Goal: Task Accomplishment & Management: Complete application form

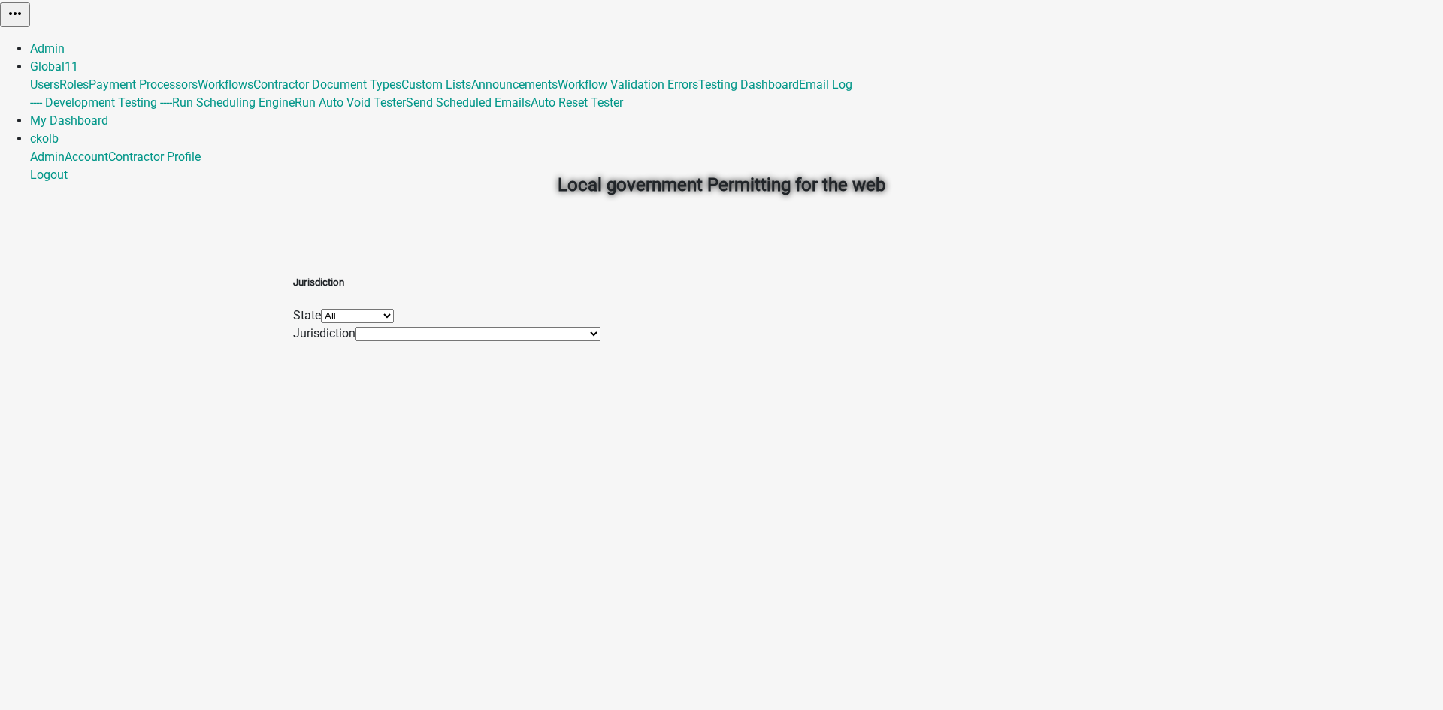
click at [394, 315] on select "All [US_STATE] [US_STATE] [US_STATE] [US_STATE] [US_STATE] [US_STATE] [US_STATE…" at bounding box center [357, 316] width 73 height 14
click at [65, 41] on link "Admin" at bounding box center [47, 48] width 35 height 14
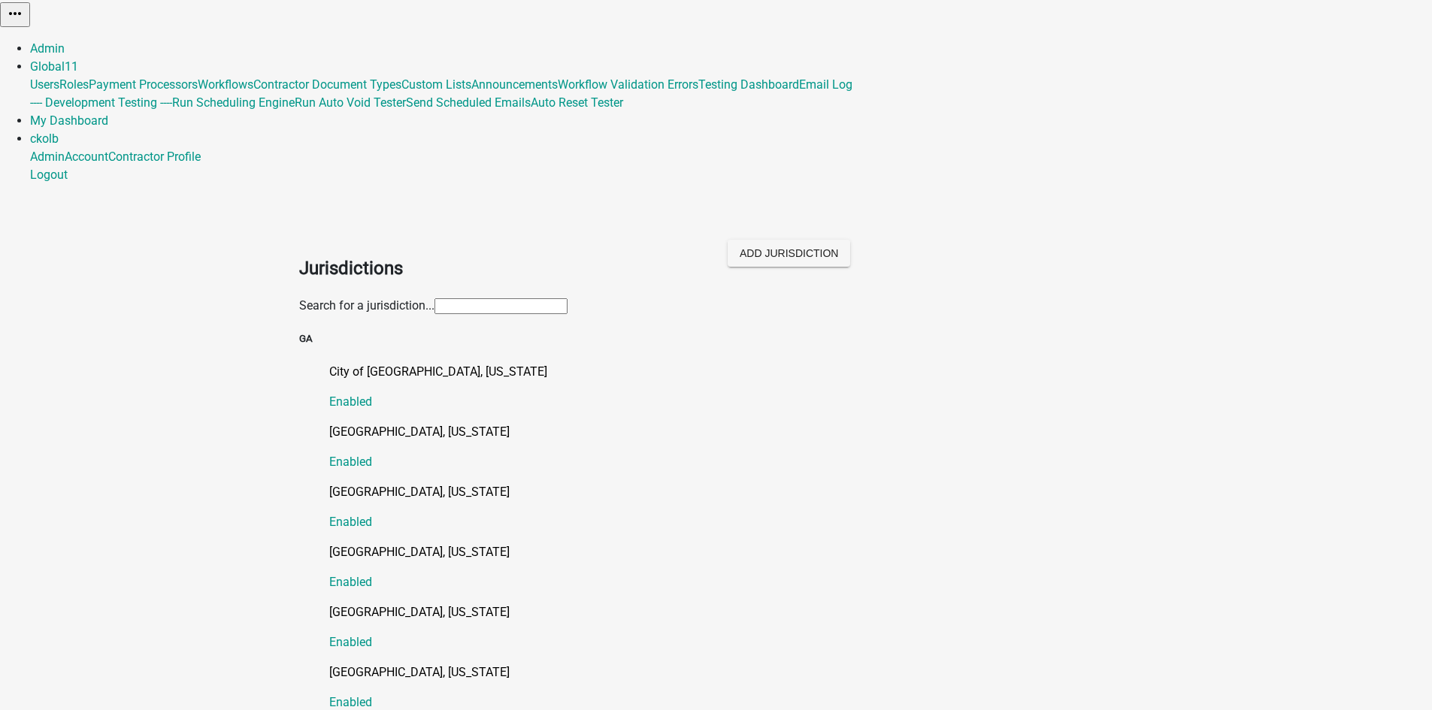
click at [434, 298] on input "text" at bounding box center [500, 306] width 133 height 16
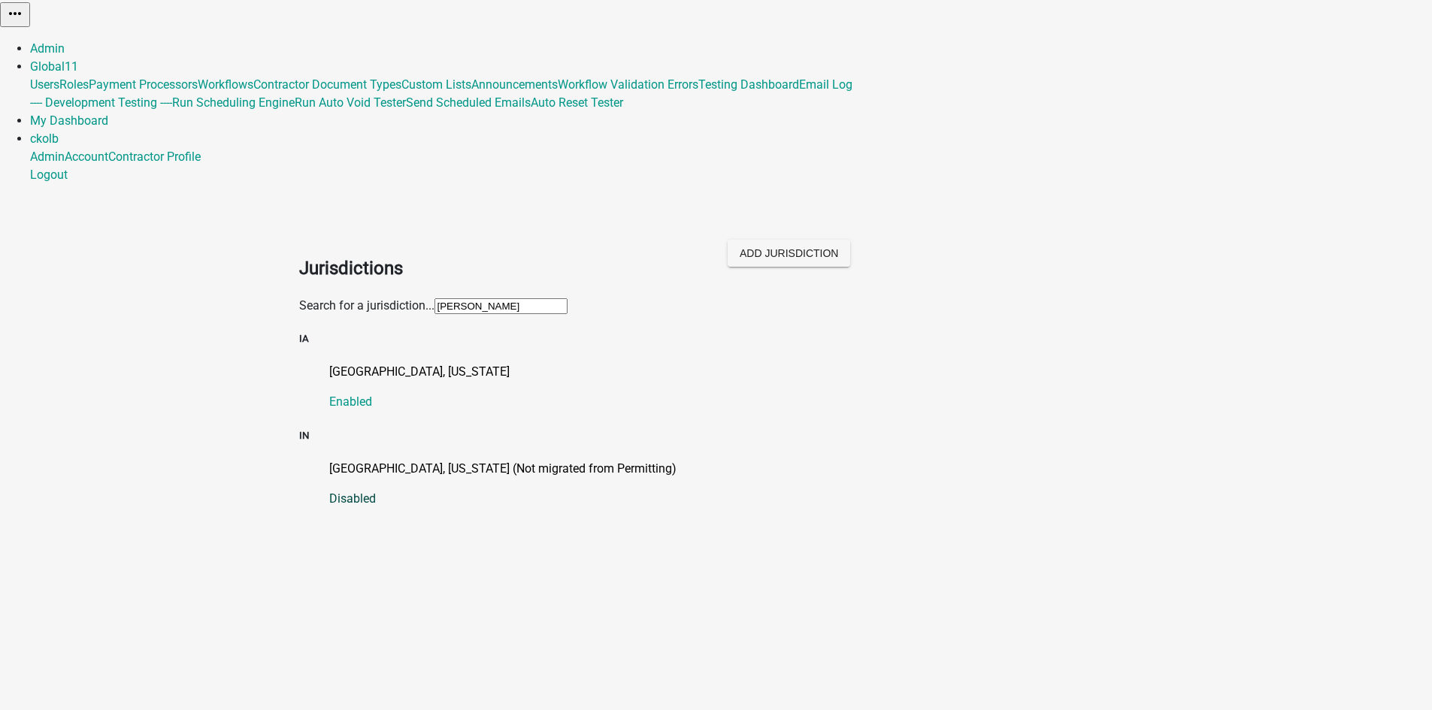
scroll to position [18, 0]
type input "[PERSON_NAME]"
click at [513, 460] on p "[GEOGRAPHIC_DATA], [US_STATE] (Not migrated from Permitting)" at bounding box center [731, 469] width 804 height 18
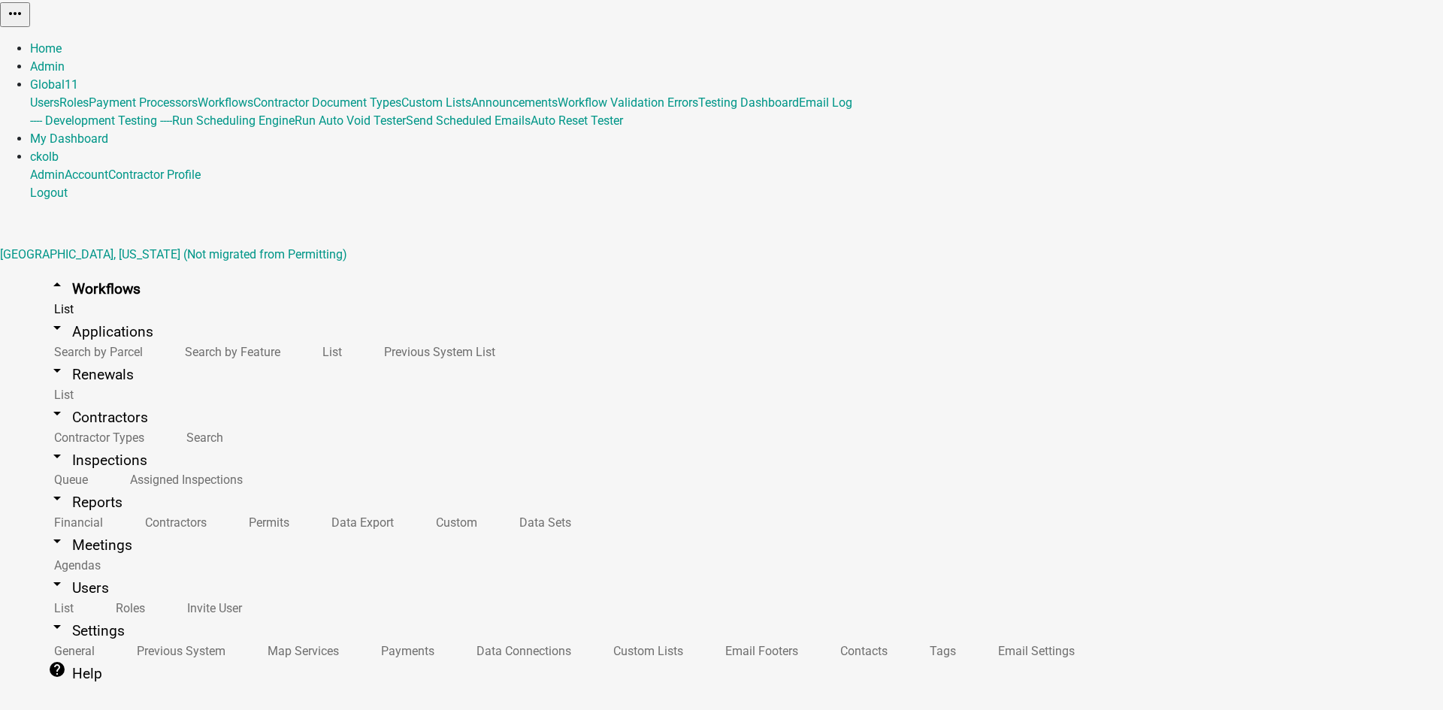
click at [1359, 46] on button "Start Application" at bounding box center [1401, 38] width 84 height 16
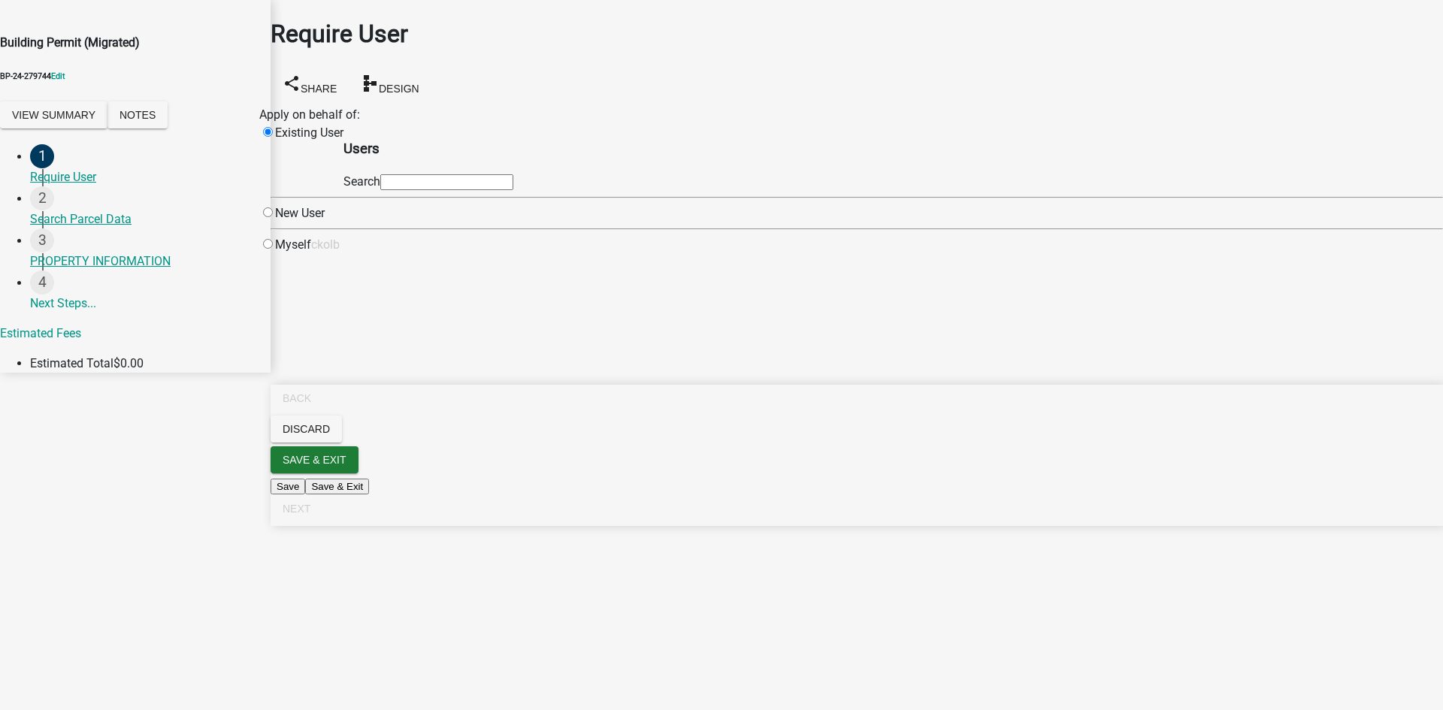
click at [513, 189] on input "text" at bounding box center [446, 182] width 133 height 16
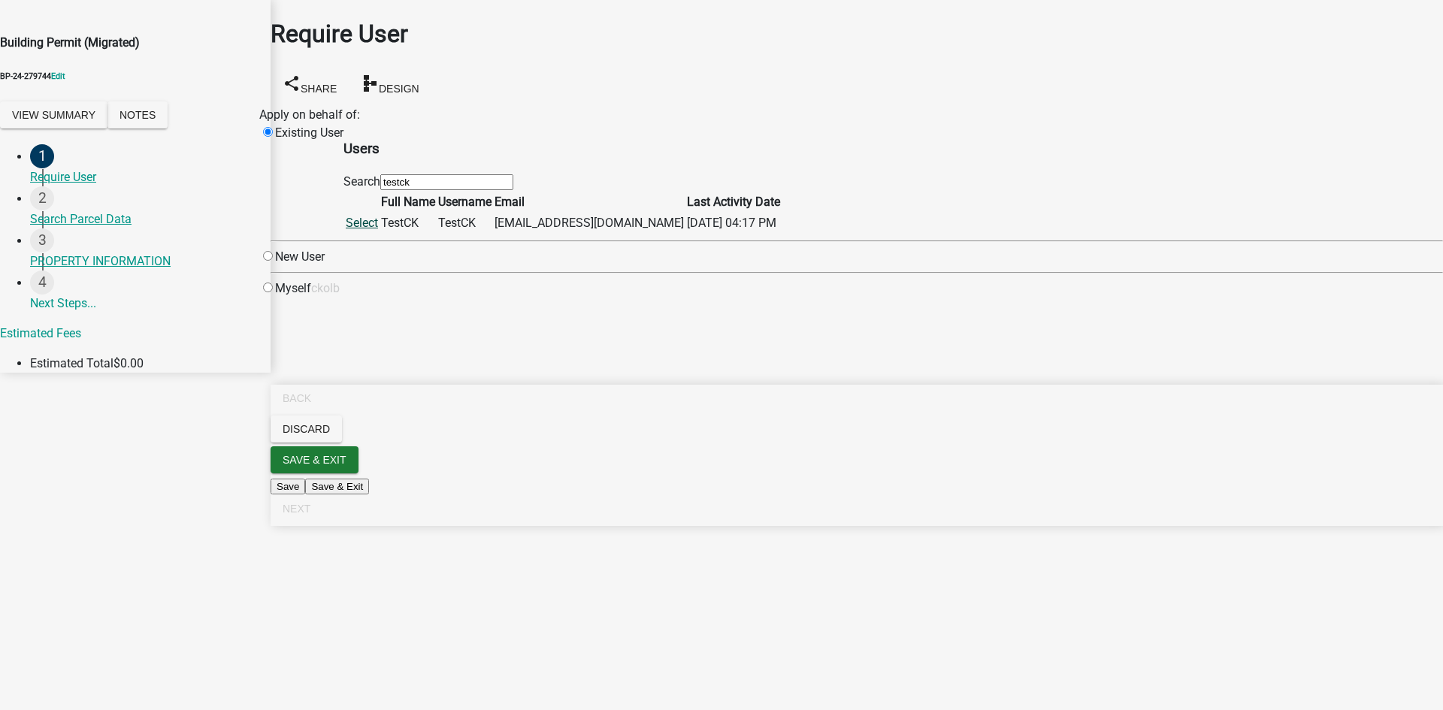
type input "testck"
click at [378, 230] on link "Select" at bounding box center [362, 223] width 32 height 14
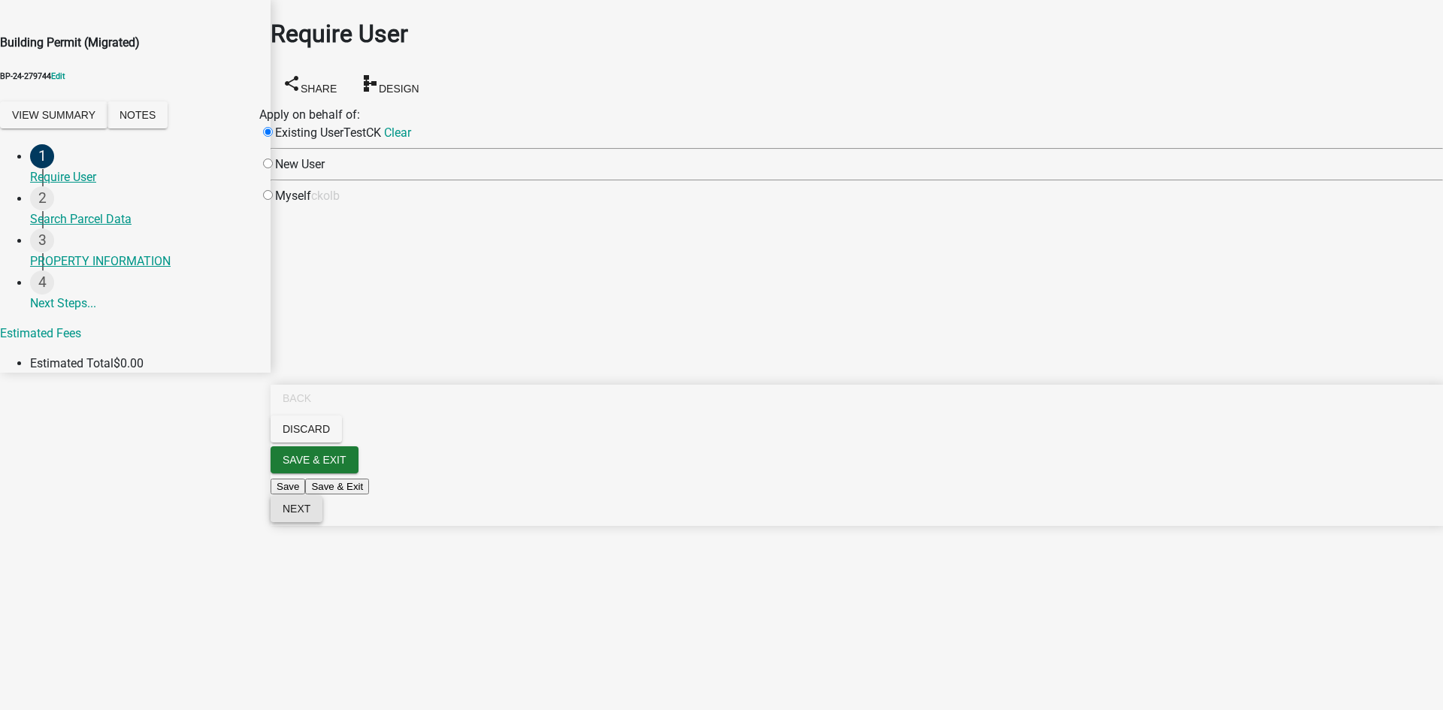
click at [310, 515] on span "Next" at bounding box center [297, 509] width 28 height 12
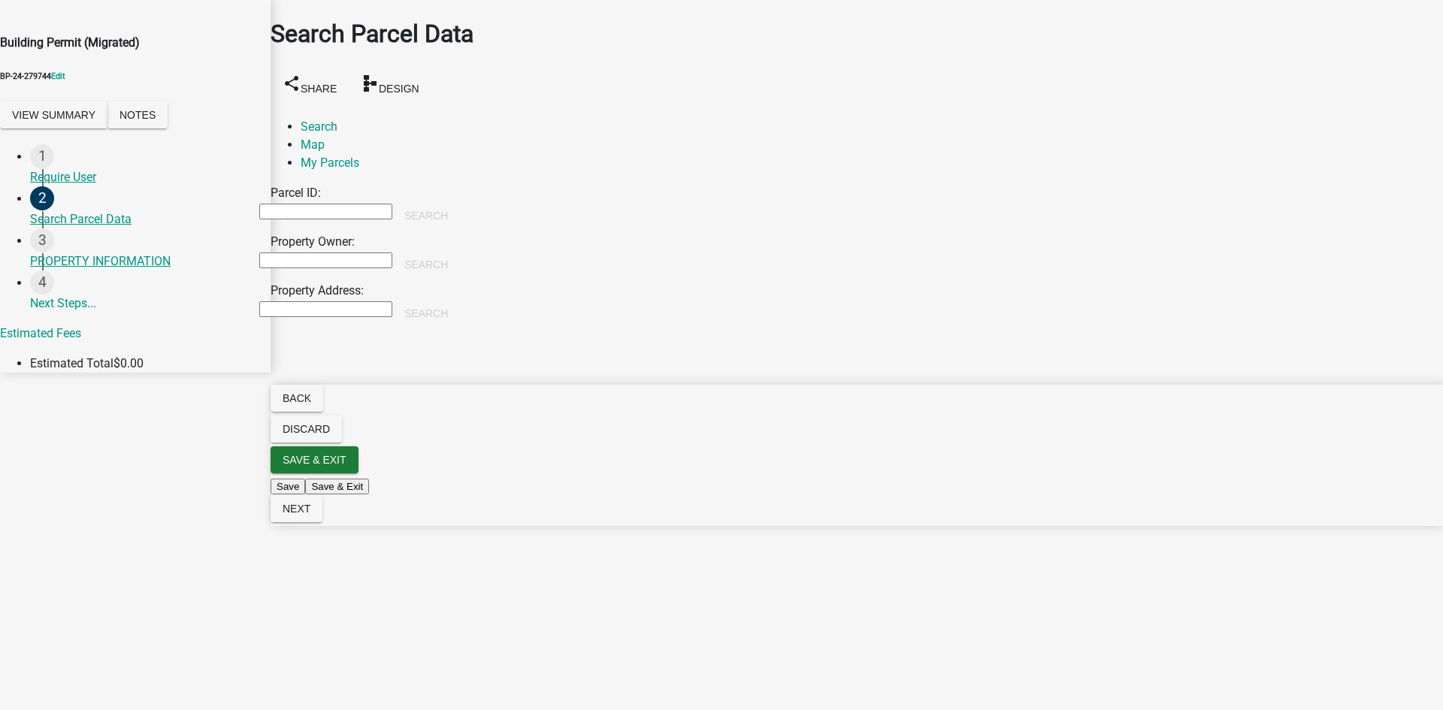
click at [374, 301] on input "Property Address:" at bounding box center [325, 309] width 133 height 16
paste input "[STREET_ADDRESS][PERSON_NAME]"
type input "[STREET_ADDRESS][PERSON_NAME]"
click at [460, 300] on button "Search" at bounding box center [426, 313] width 68 height 27
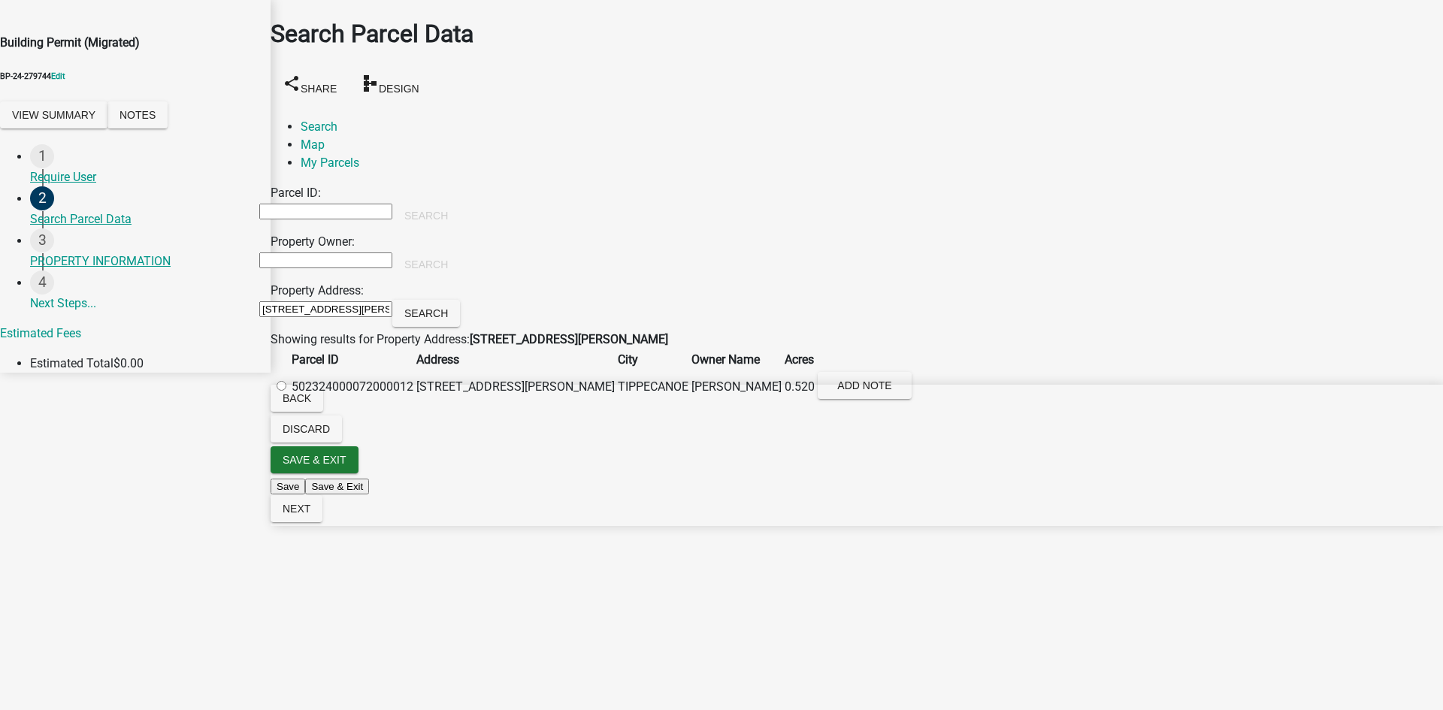
click at [289, 394] on label at bounding box center [289, 387] width 0 height 14
click at [286, 391] on input "radio" at bounding box center [282, 386] width 10 height 10
radio input "true"
click at [322, 522] on button "Next" at bounding box center [297, 508] width 52 height 27
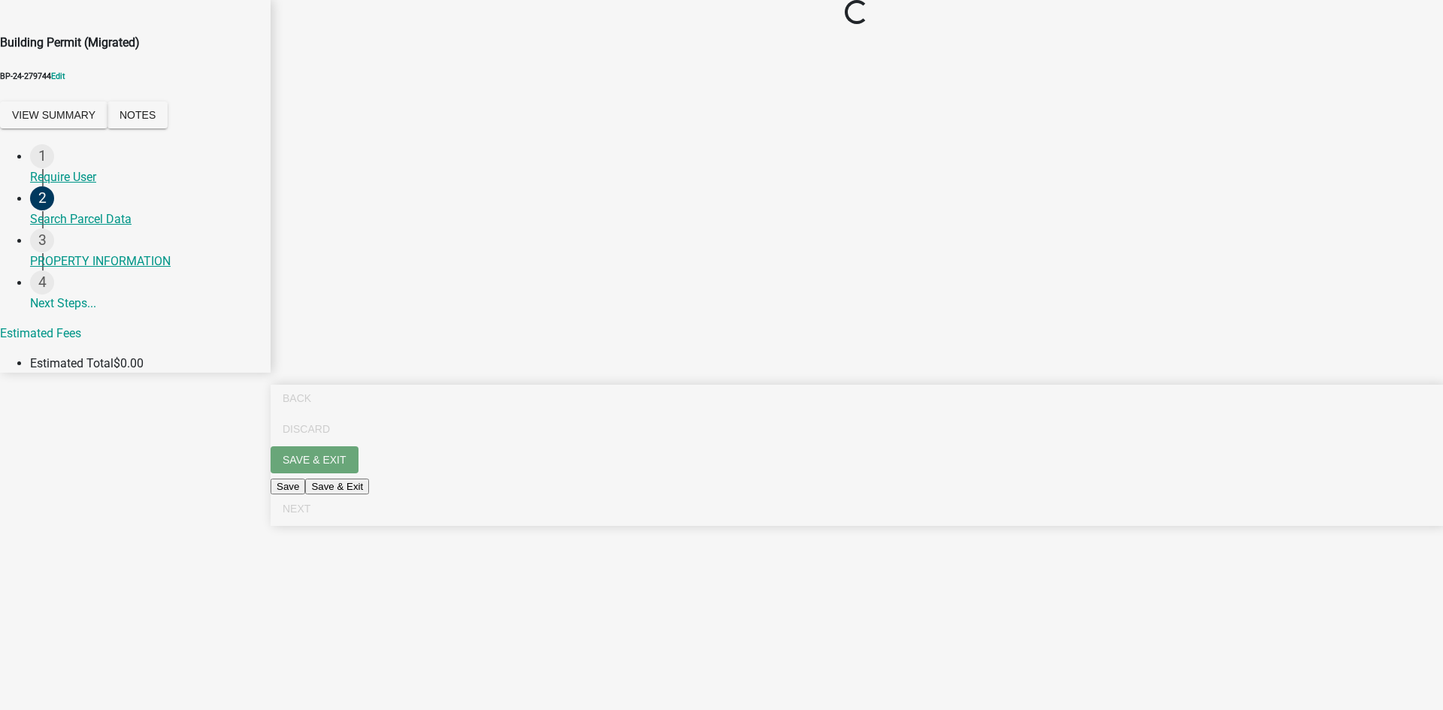
select select "cb1c2fe3-762d-47f5-9202-be7058528f76"
select select "ee785fb6-ae07-47ca-a8bd-5de67b9ce322"
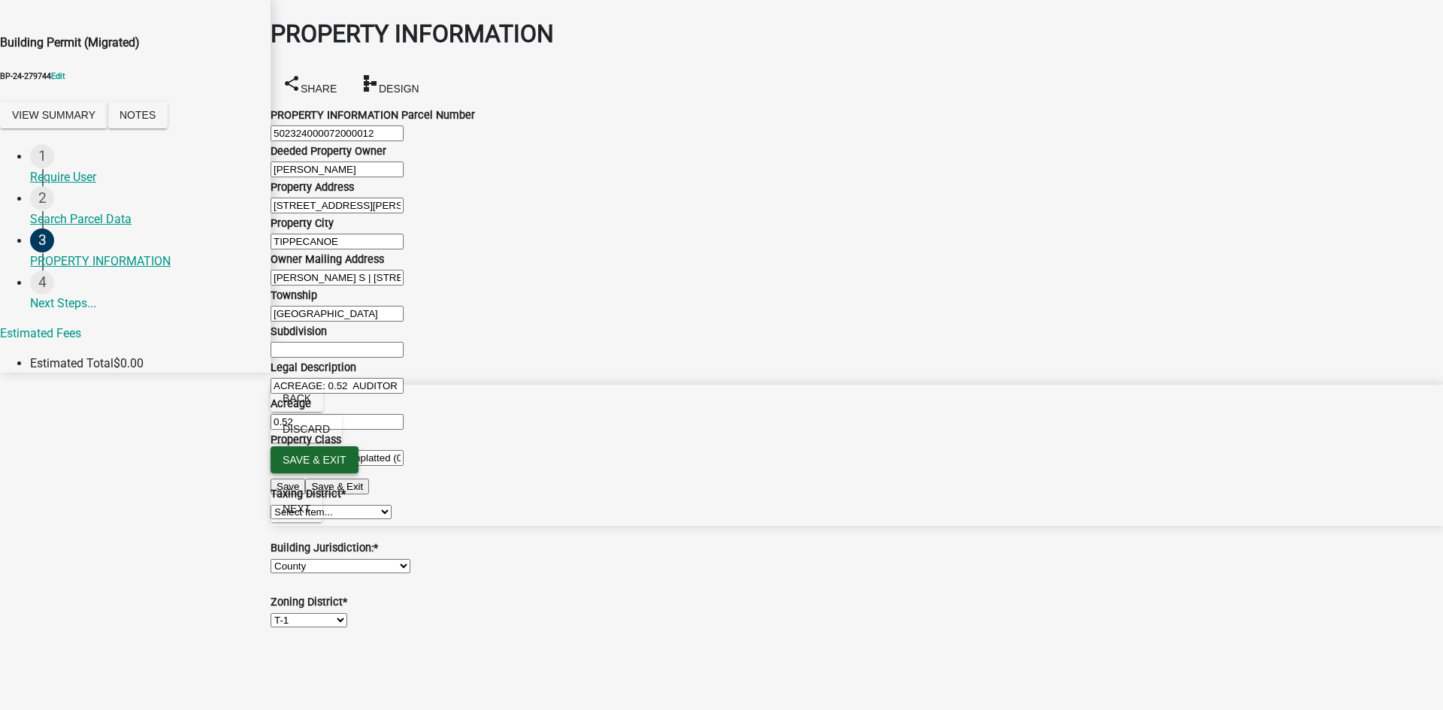
click at [347, 466] on span "Save & Exit" at bounding box center [315, 460] width 64 height 12
click at [1379, 665] on button "Save & Exit" at bounding box center [1411, 673] width 64 height 16
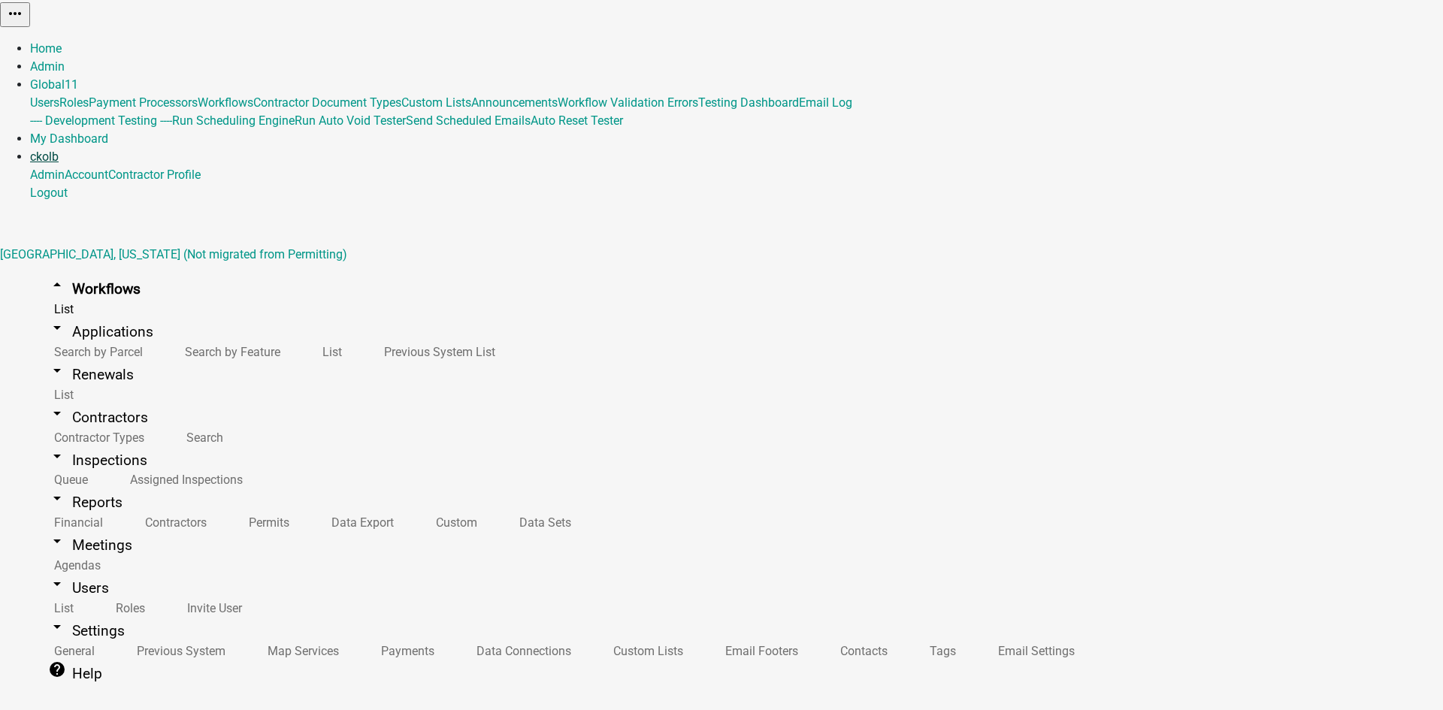
click at [59, 150] on link "ckolb" at bounding box center [44, 157] width 29 height 14
click at [68, 186] on link "Logout" at bounding box center [49, 193] width 38 height 14
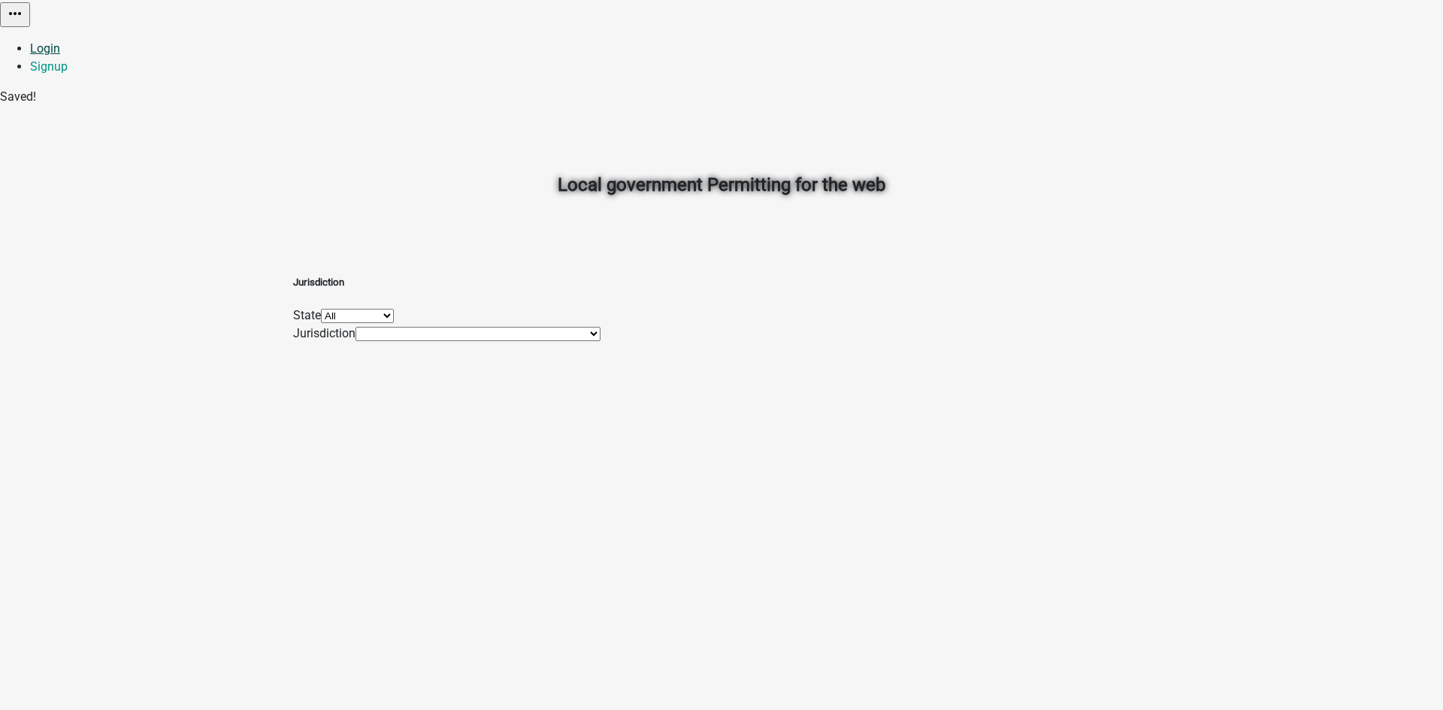
click at [60, 41] on link "Login" at bounding box center [45, 48] width 30 height 14
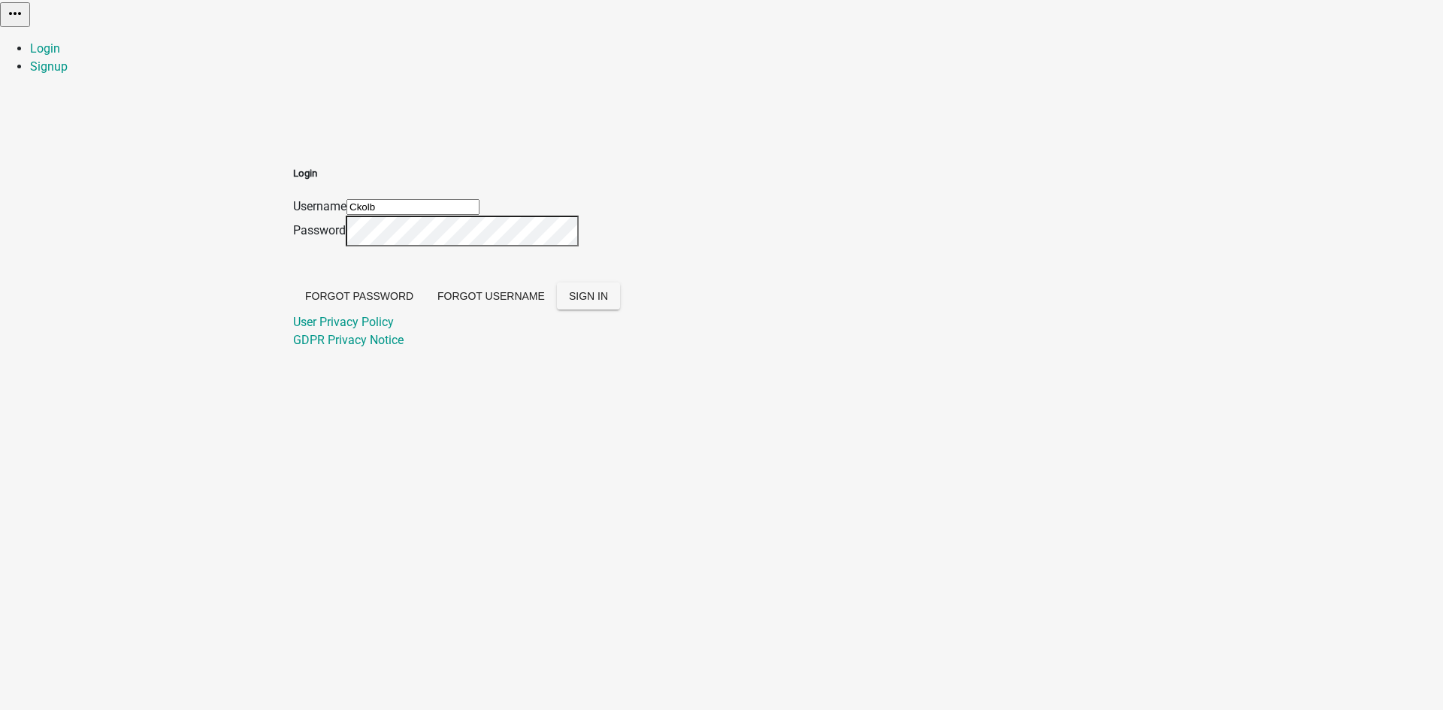
click at [480, 199] on input "Ckolb" at bounding box center [413, 207] width 133 height 16
type input "TestCK"
click at [608, 302] on span "SIGN IN" at bounding box center [588, 296] width 39 height 12
